Goal: Obtain resource: Download file/media

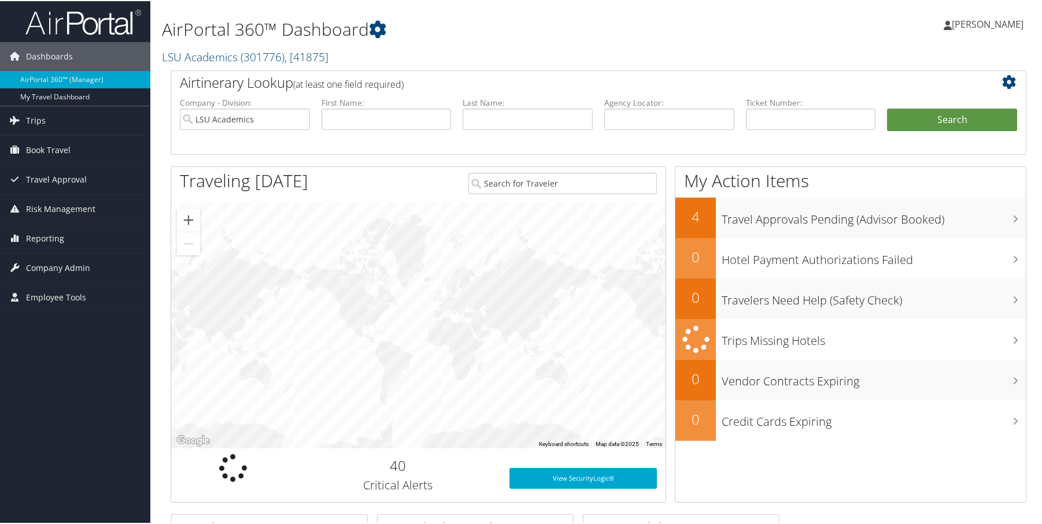
click at [670, 47] on h2 "LSU Academics ( 301776 ) , [ 41875 ]" at bounding box center [453, 55] width 582 height 20
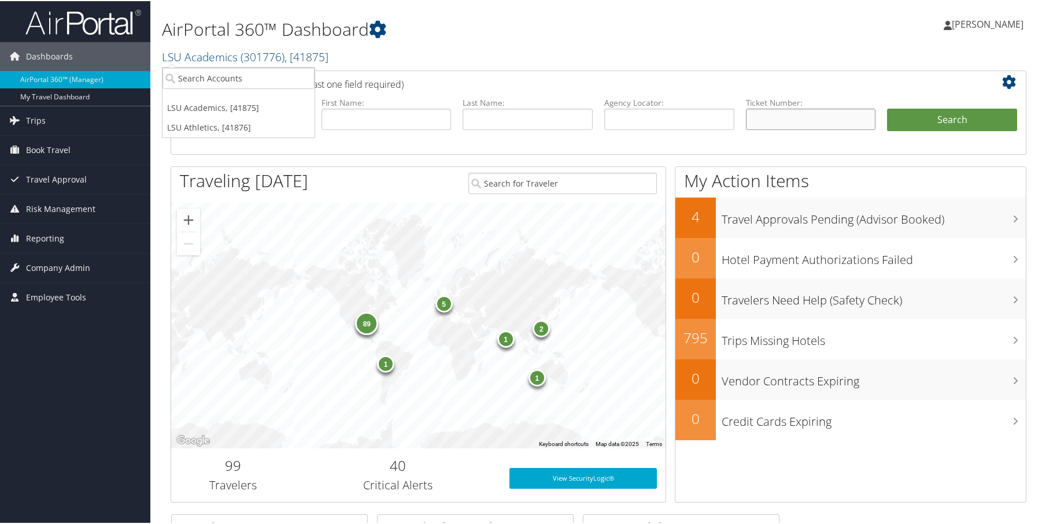
click at [770, 123] on input "text" at bounding box center [811, 118] width 130 height 21
paste input "0067307865628"
type input "0067307865628"
click at [945, 121] on button "Search" at bounding box center [952, 119] width 130 height 23
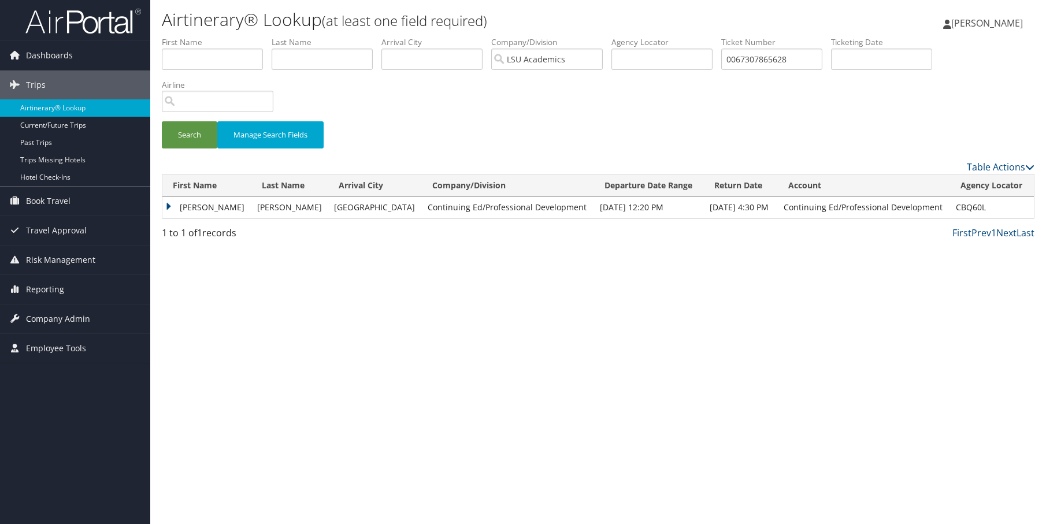
drag, startPoint x: 197, startPoint y: 202, endPoint x: 203, endPoint y: 207, distance: 7.9
click at [196, 202] on td "DONNA JEAN" at bounding box center [206, 207] width 89 height 21
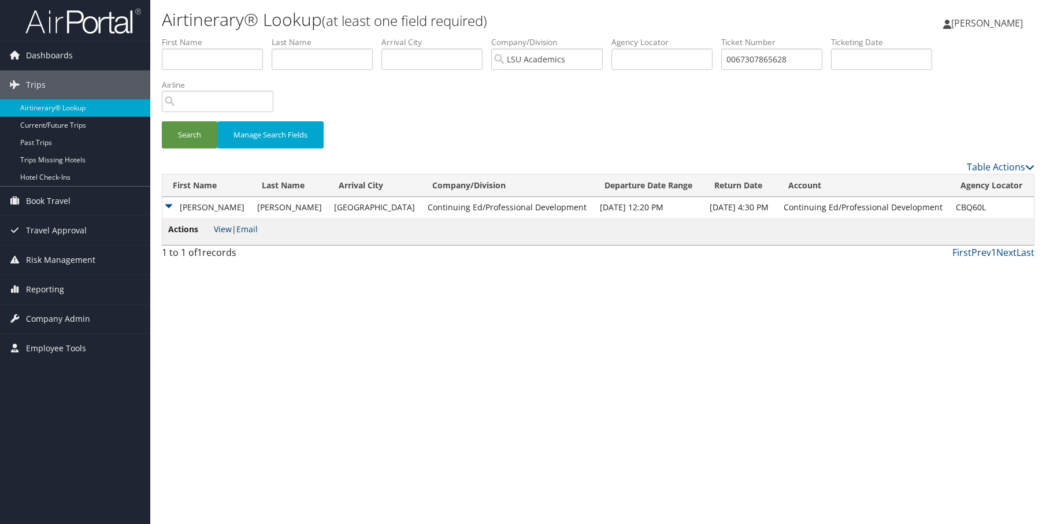
click at [224, 230] on link "View" at bounding box center [223, 229] width 18 height 11
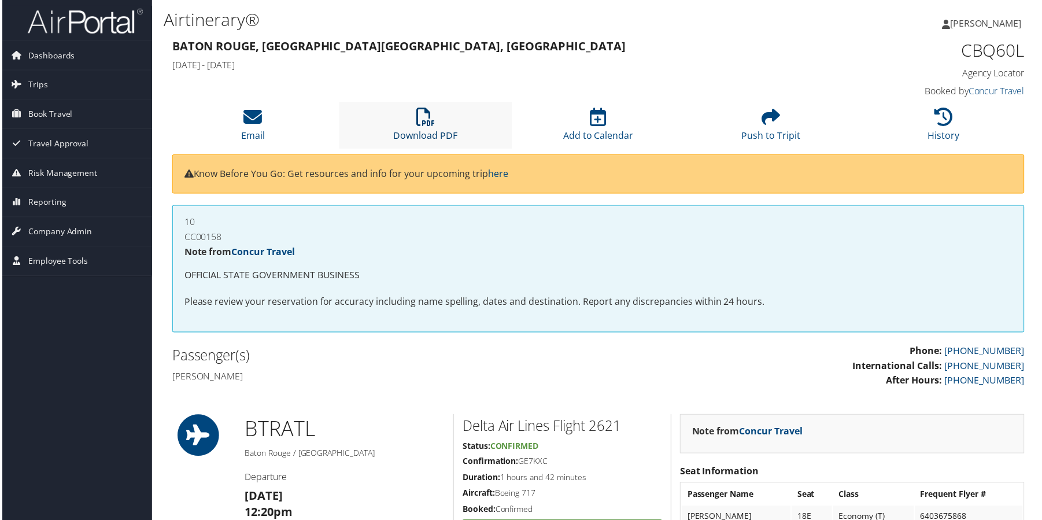
click at [409, 133] on link "Download PDF" at bounding box center [425, 128] width 64 height 28
